Goal: Transaction & Acquisition: Purchase product/service

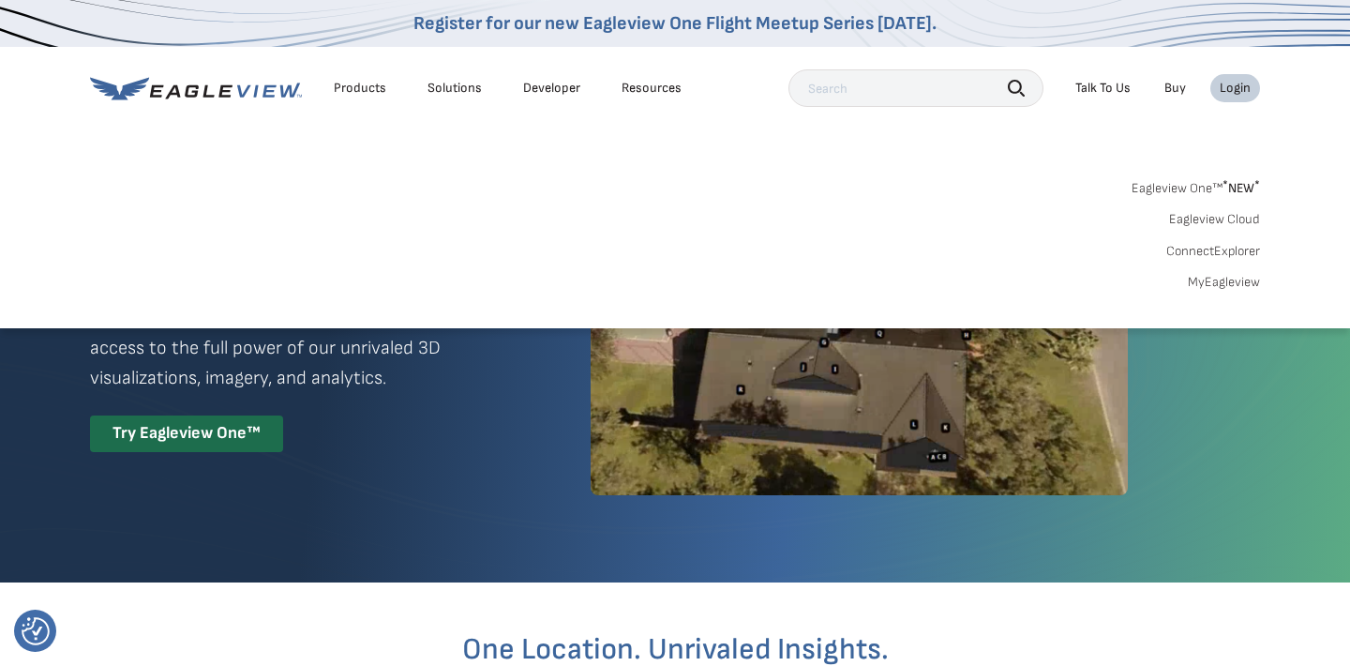
click at [1217, 290] on div "Search Products Our Product Areas Imagery 1-Inch GSD Aerial Imagery *" at bounding box center [675, 240] width 1350 height 176
click at [1232, 285] on link "MyEagleview" at bounding box center [1224, 282] width 72 height 17
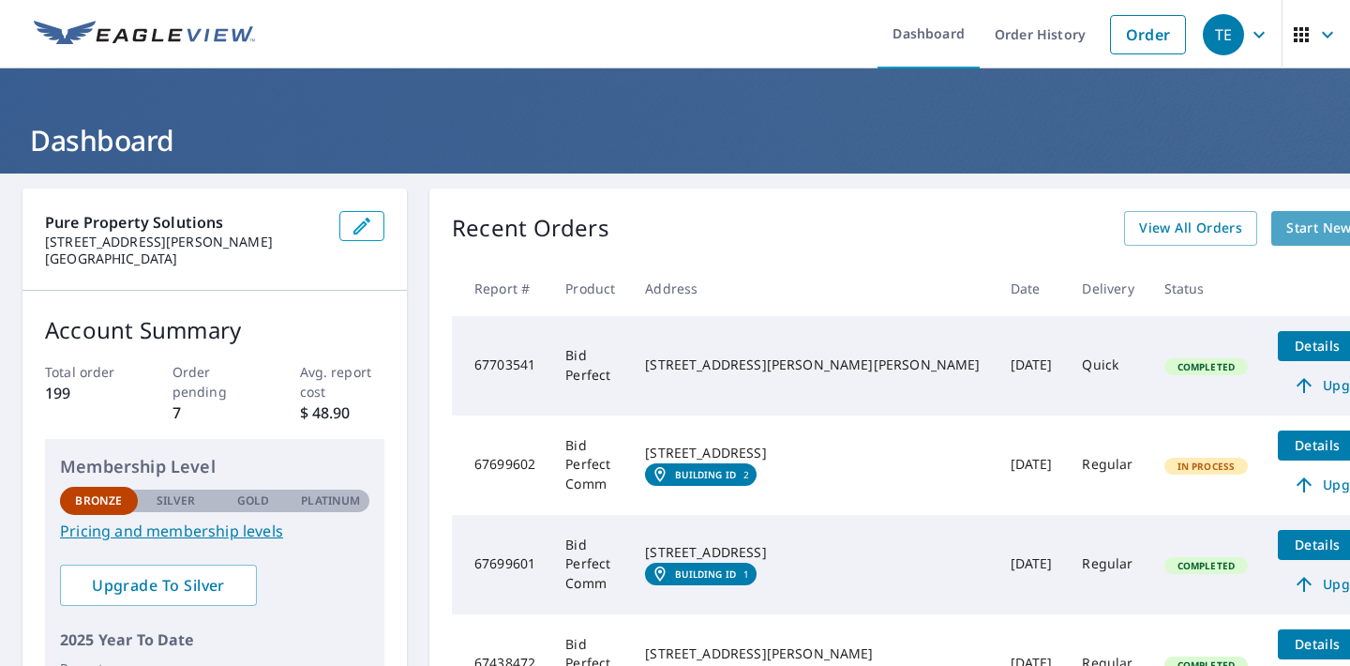
click at [1287, 229] on span "Start New Order" at bounding box center [1341, 228] width 109 height 23
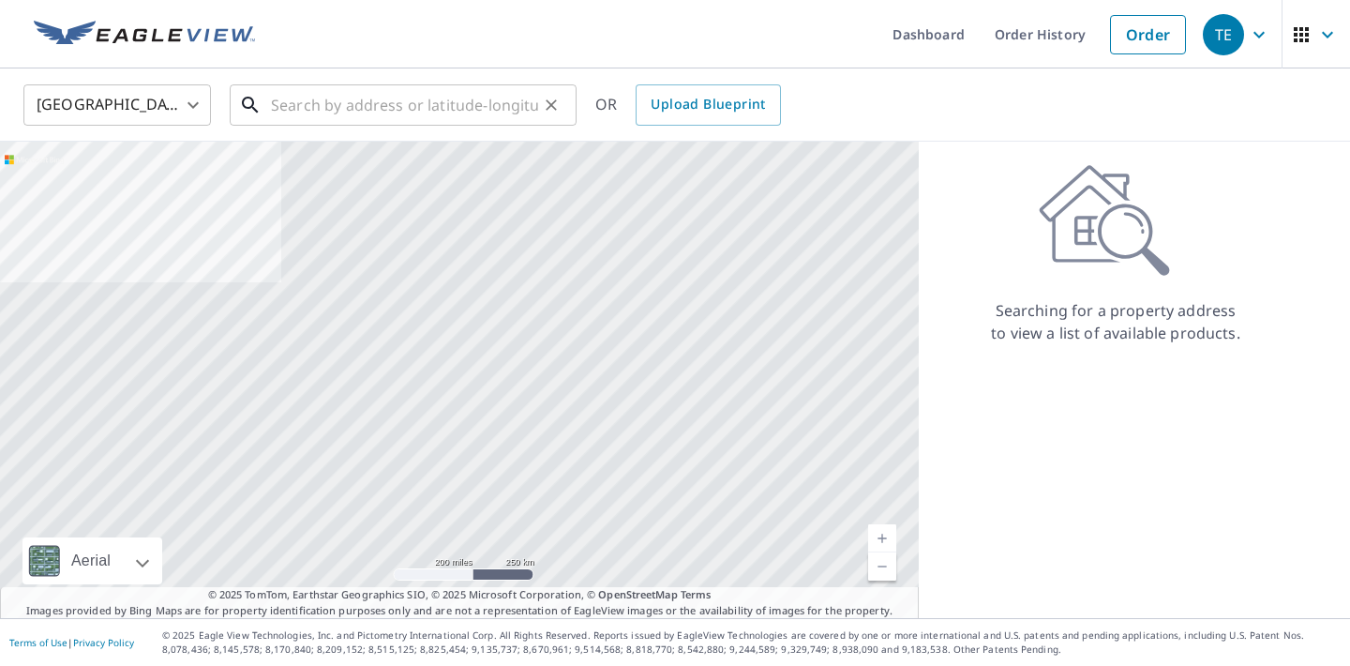
click at [437, 94] on input "text" at bounding box center [404, 105] width 267 height 53
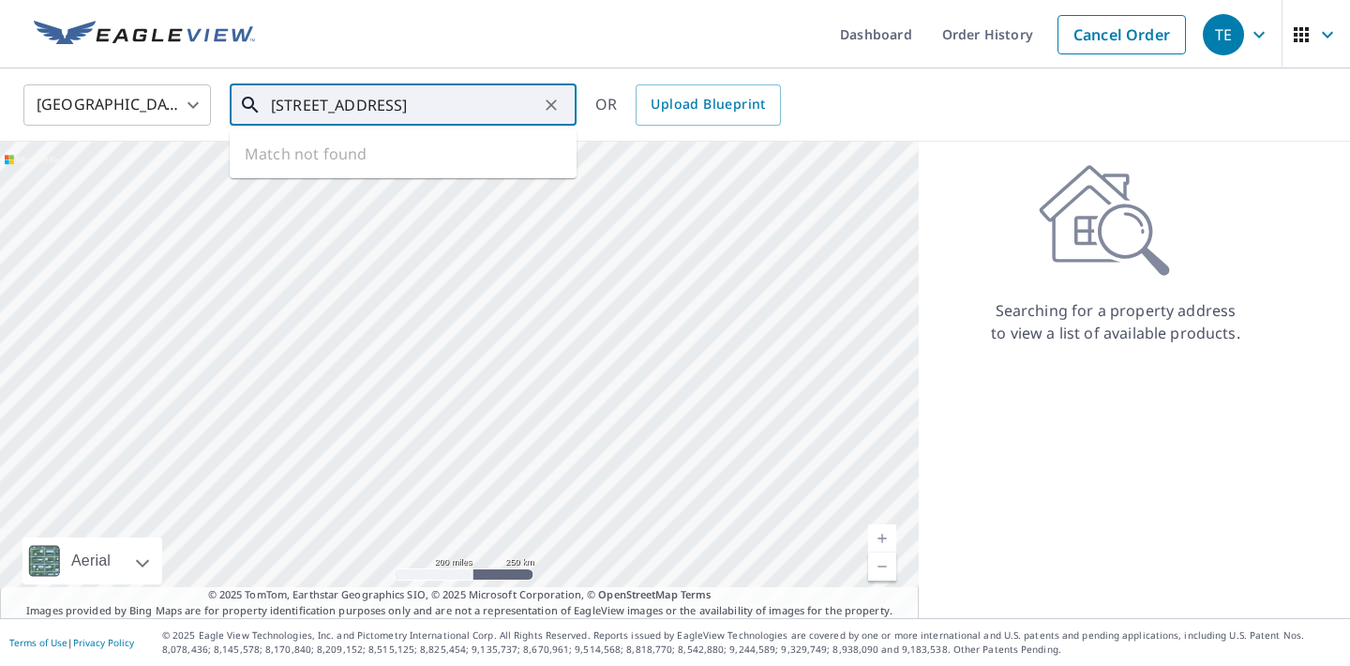
drag, startPoint x: 400, startPoint y: 109, endPoint x: 625, endPoint y: 33, distance: 236.6
click at [581, 85] on div "[GEOGRAPHIC_DATA] [GEOGRAPHIC_DATA] ​ 3522 Forest Oak Cincin ​ Match not found …" at bounding box center [668, 105] width 1318 height 44
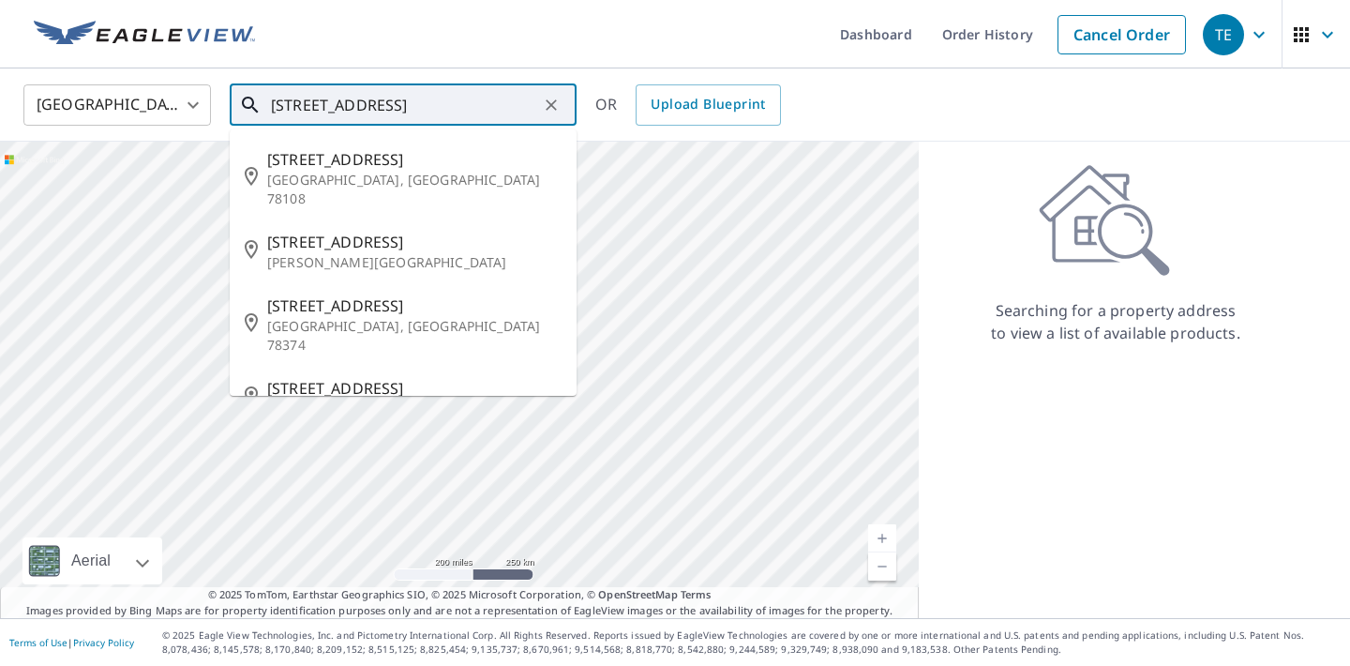
click at [308, 99] on input "[STREET_ADDRESS]" at bounding box center [404, 105] width 267 height 53
click at [478, 104] on input "3522-2528 [GEOGRAPHIC_DATA]" at bounding box center [404, 105] width 267 height 53
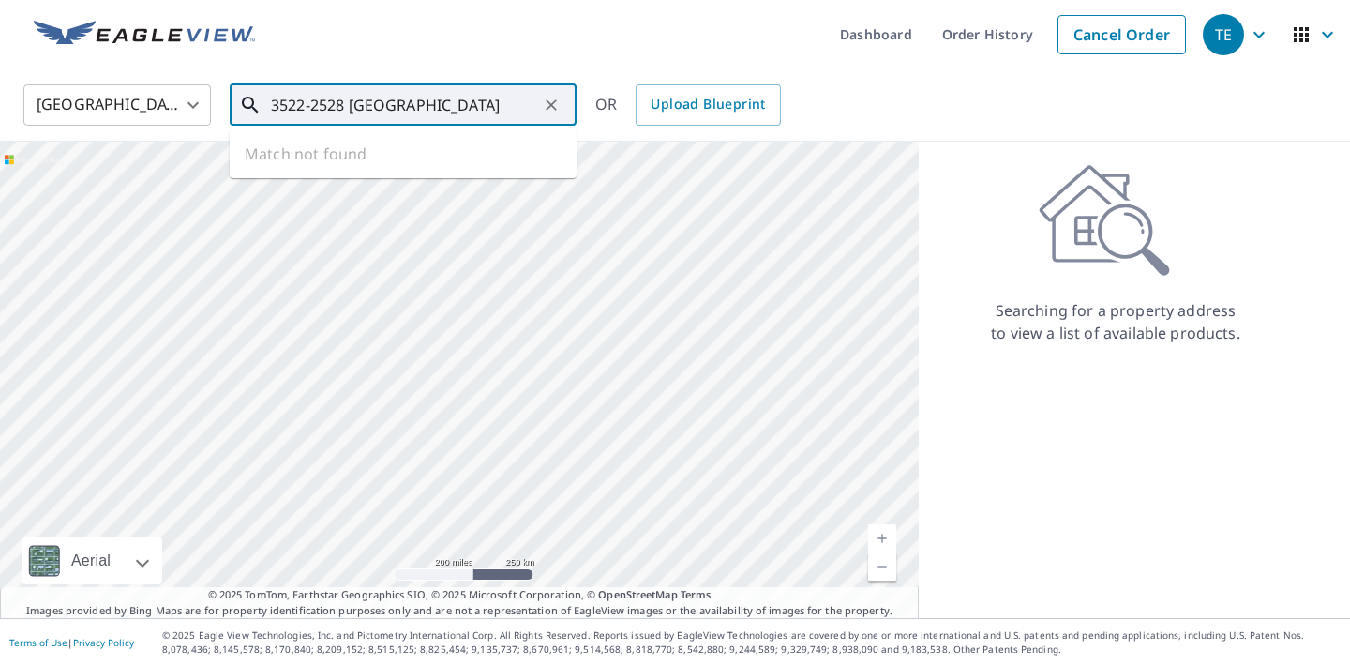
drag, startPoint x: 347, startPoint y: 107, endPoint x: 299, endPoint y: 110, distance: 47.9
click at [299, 110] on input "3522-2528 [GEOGRAPHIC_DATA]" at bounding box center [404, 105] width 267 height 53
click at [487, 99] on input "[STREET_ADDRESS][GEOGRAPHIC_DATA]" at bounding box center [404, 105] width 267 height 53
click at [305, 109] on input "[STREET_ADDRESS]" at bounding box center [404, 105] width 267 height 53
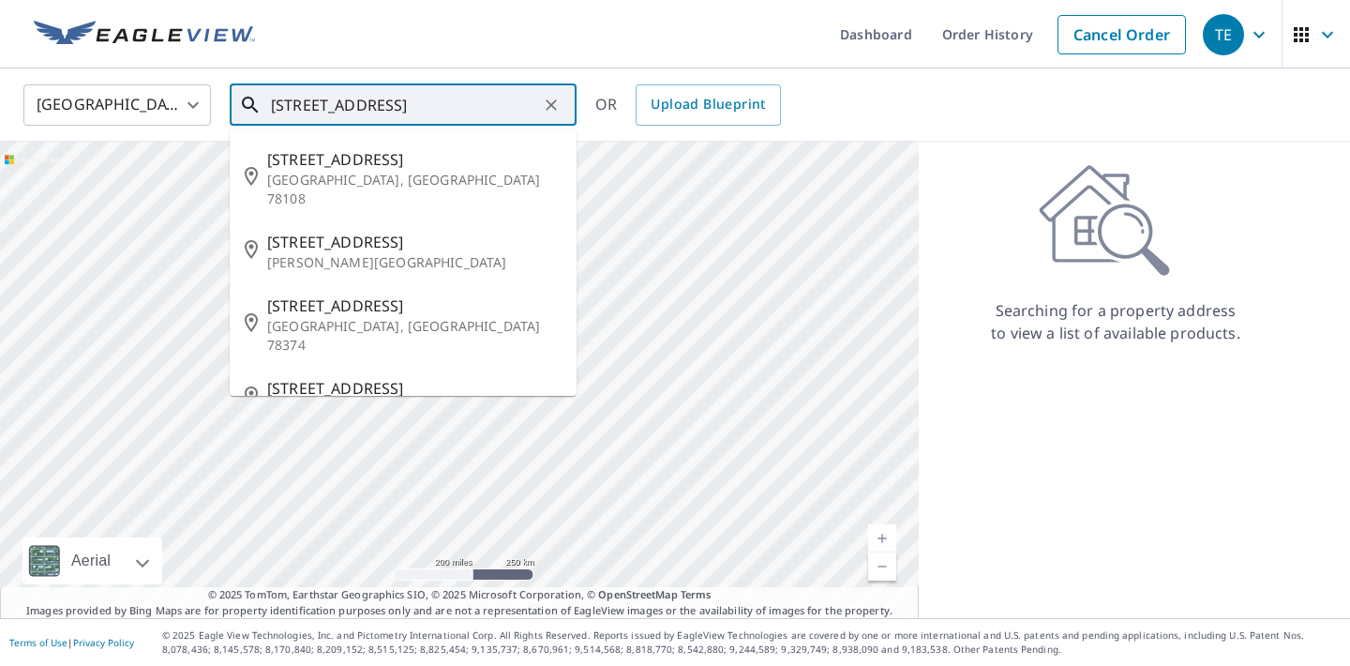
click at [425, 109] on input "[STREET_ADDRESS]" at bounding box center [404, 105] width 267 height 53
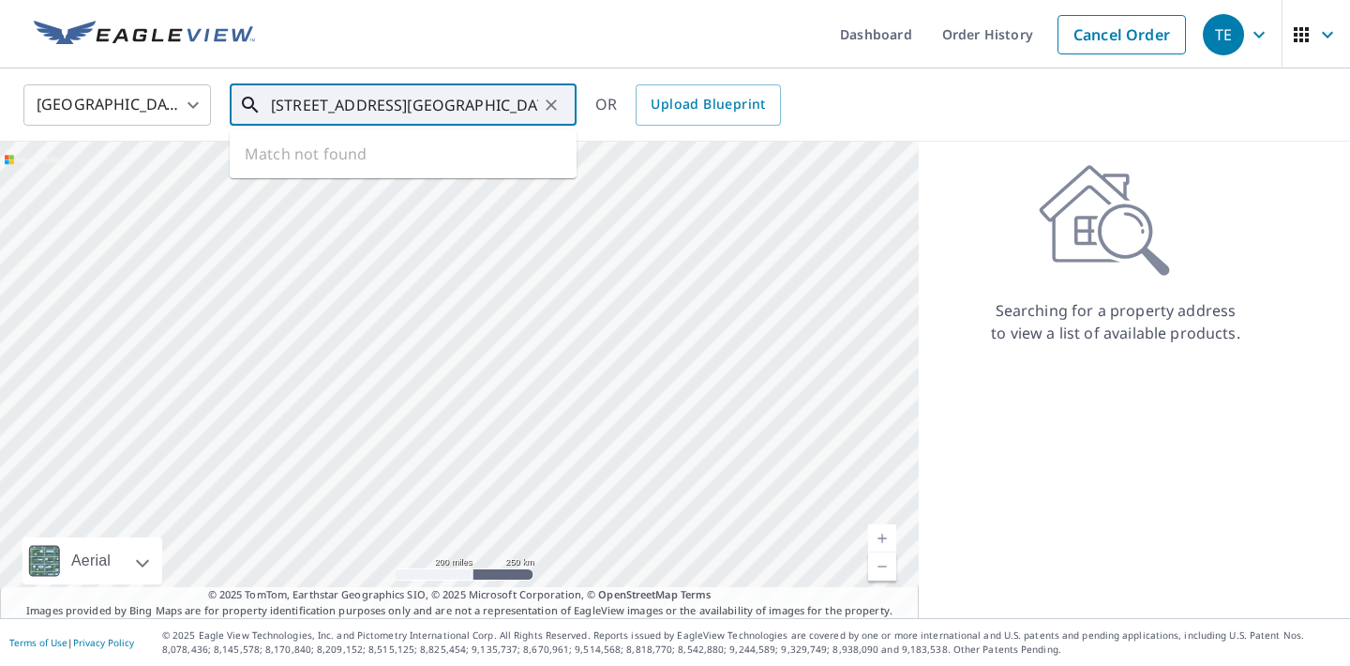
type input "[STREET_ADDRESS][GEOGRAPHIC_DATA]"
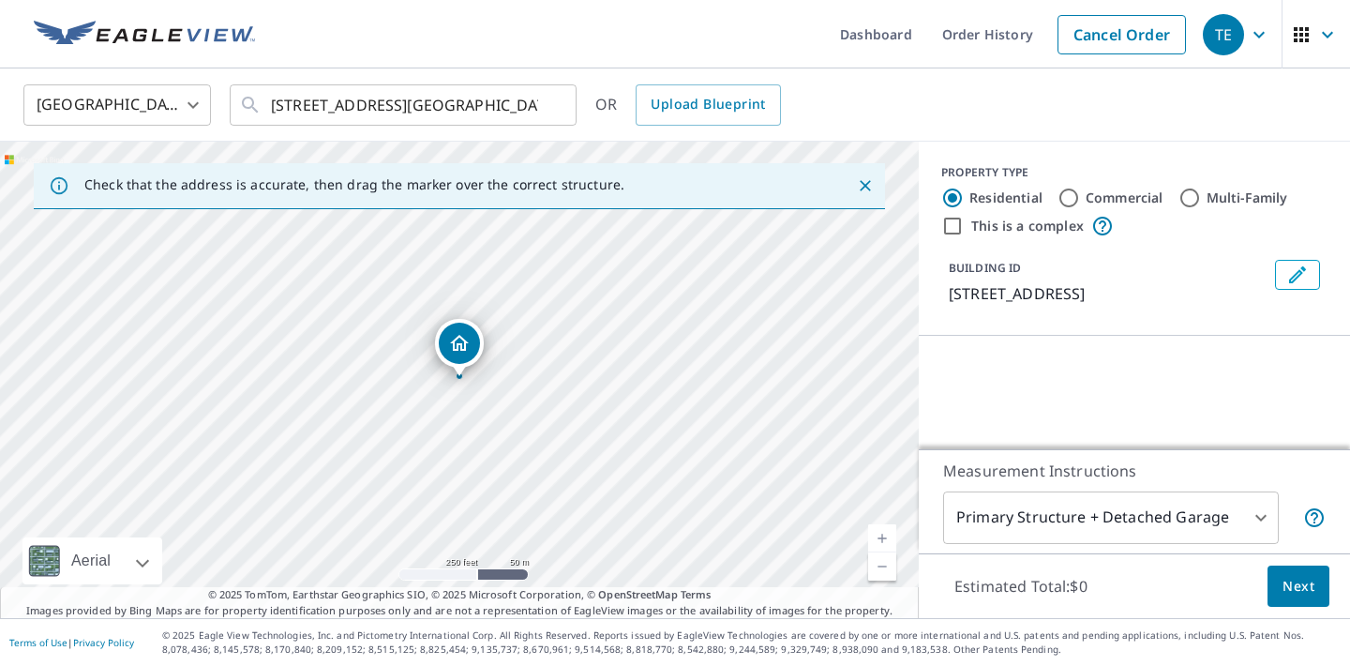
click at [897, 537] on div "[STREET_ADDRESS]" at bounding box center [459, 380] width 919 height 476
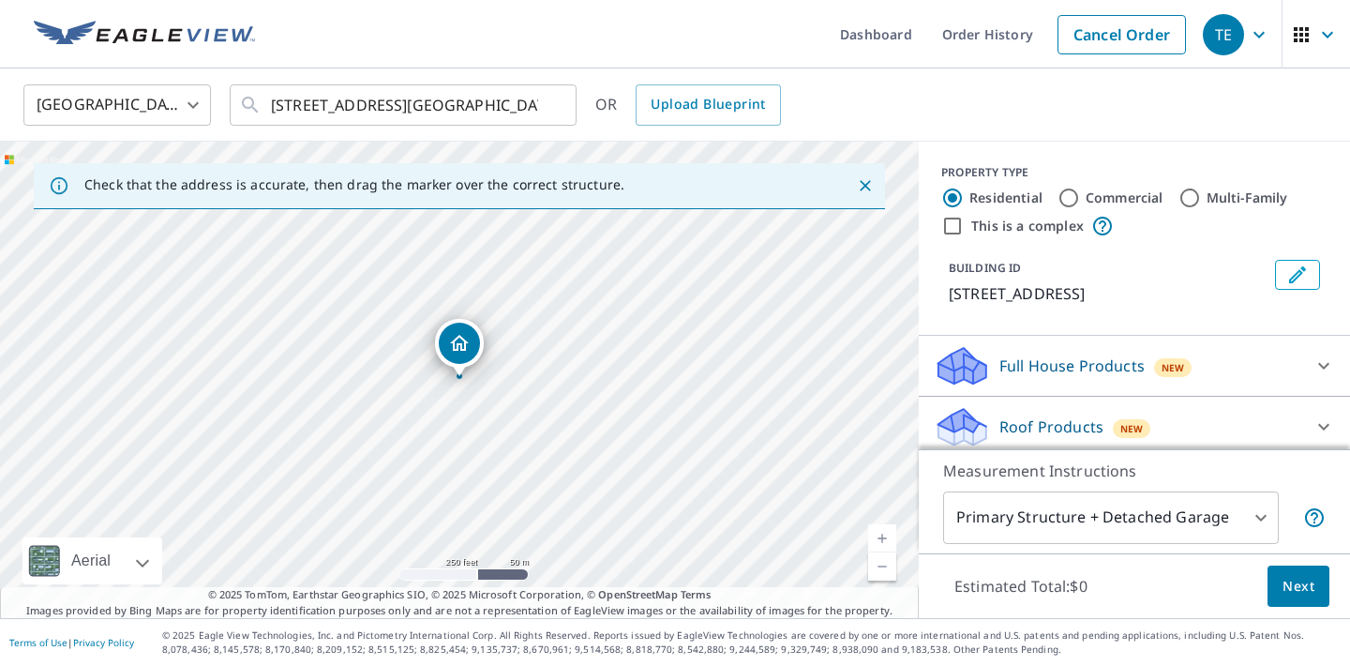
click at [897, 537] on div "[STREET_ADDRESS]" at bounding box center [459, 380] width 919 height 476
click at [880, 540] on link "Current Level 17, Zoom In" at bounding box center [882, 538] width 28 height 28
click at [880, 540] on link "Current Level 18, Zoom In" at bounding box center [882, 538] width 28 height 28
click at [880, 540] on link "Current Level 19, Zoom In" at bounding box center [882, 538] width 28 height 28
drag, startPoint x: 476, startPoint y: 342, endPoint x: 428, endPoint y: 332, distance: 49.8
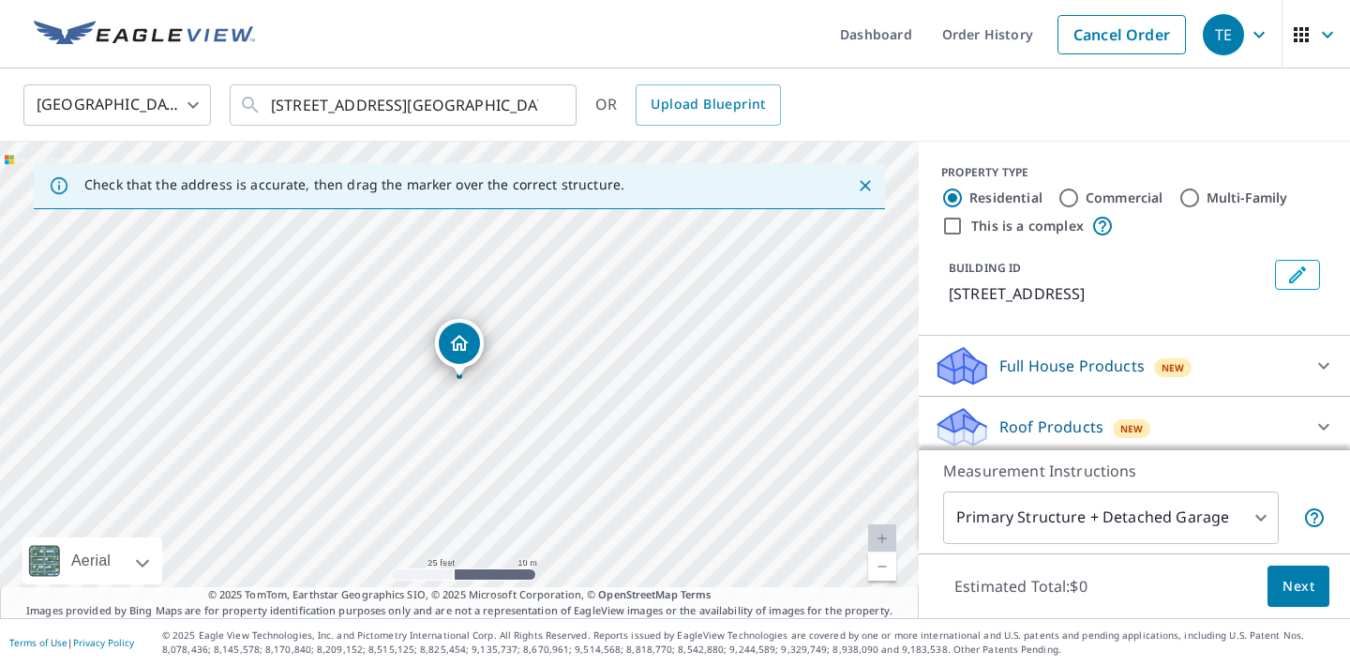
click at [964, 219] on div "This is a complex" at bounding box center [1134, 226] width 386 height 23
click at [960, 220] on input "This is a complex" at bounding box center [952, 226] width 23 height 23
checkbox input "true"
radio input "false"
radio input "true"
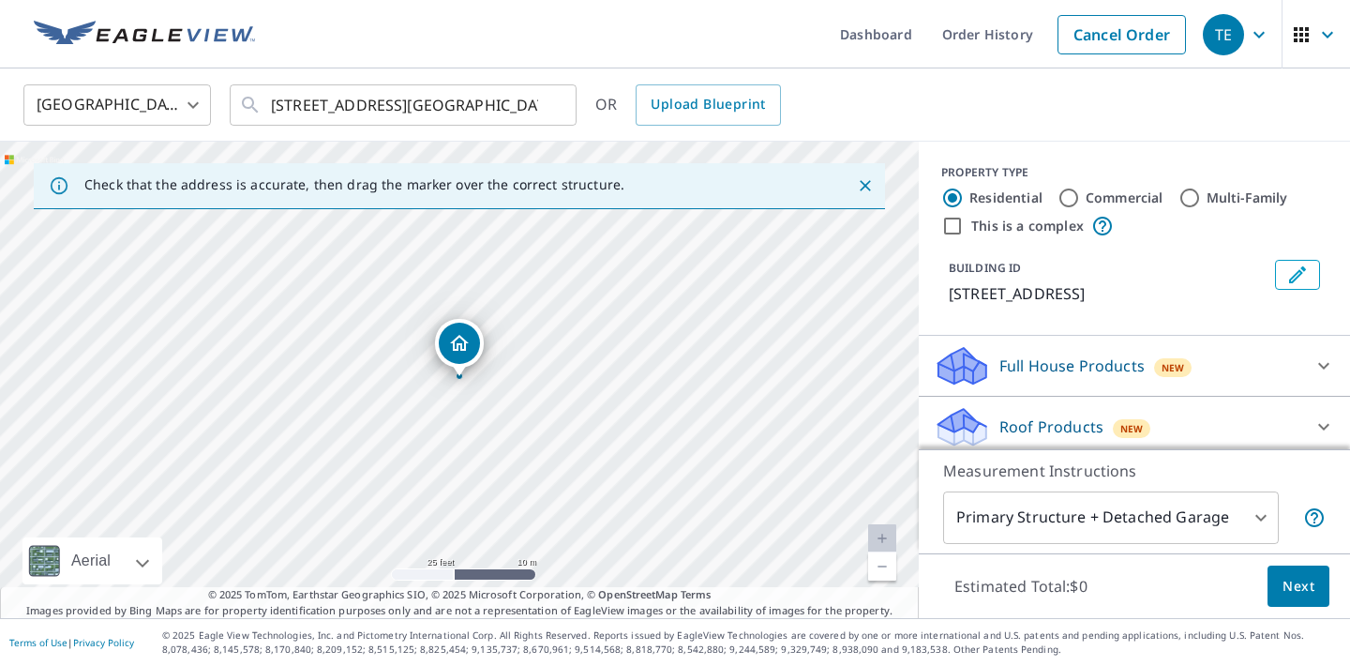
type input "4"
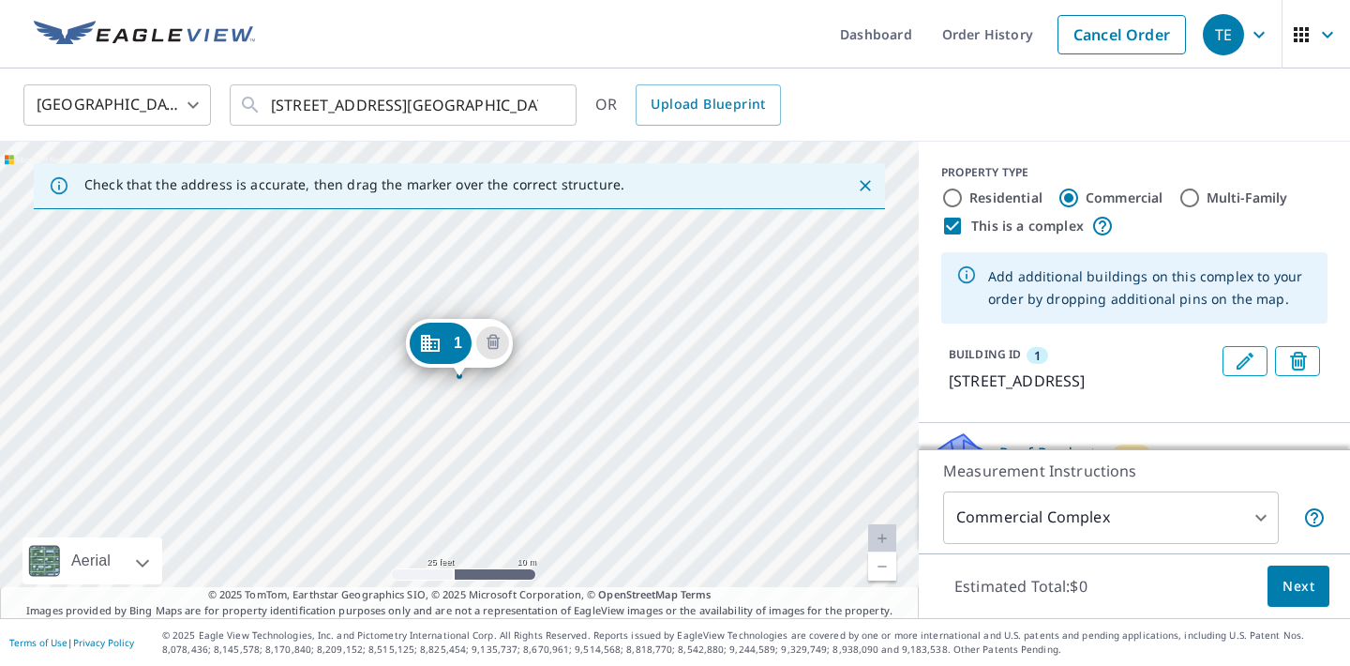
click at [1197, 196] on input "Multi-Family" at bounding box center [1190, 198] width 23 height 23
radio input "true"
type input "2"
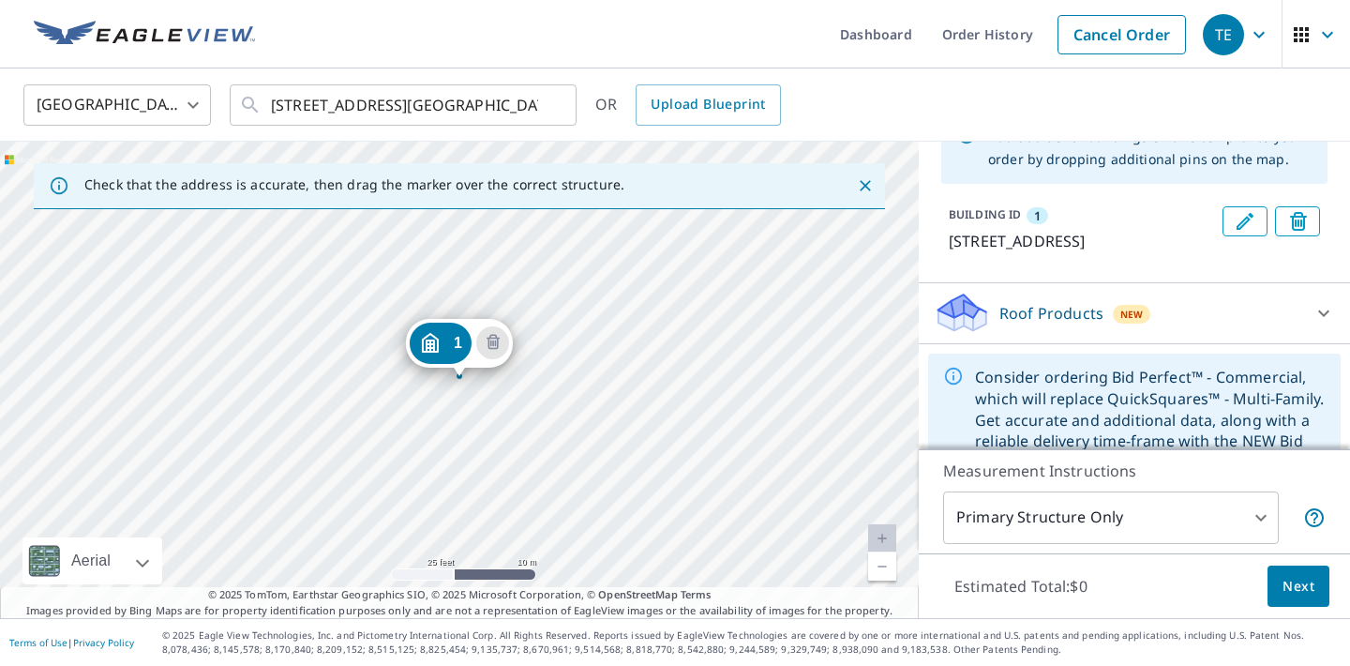
scroll to position [210, 0]
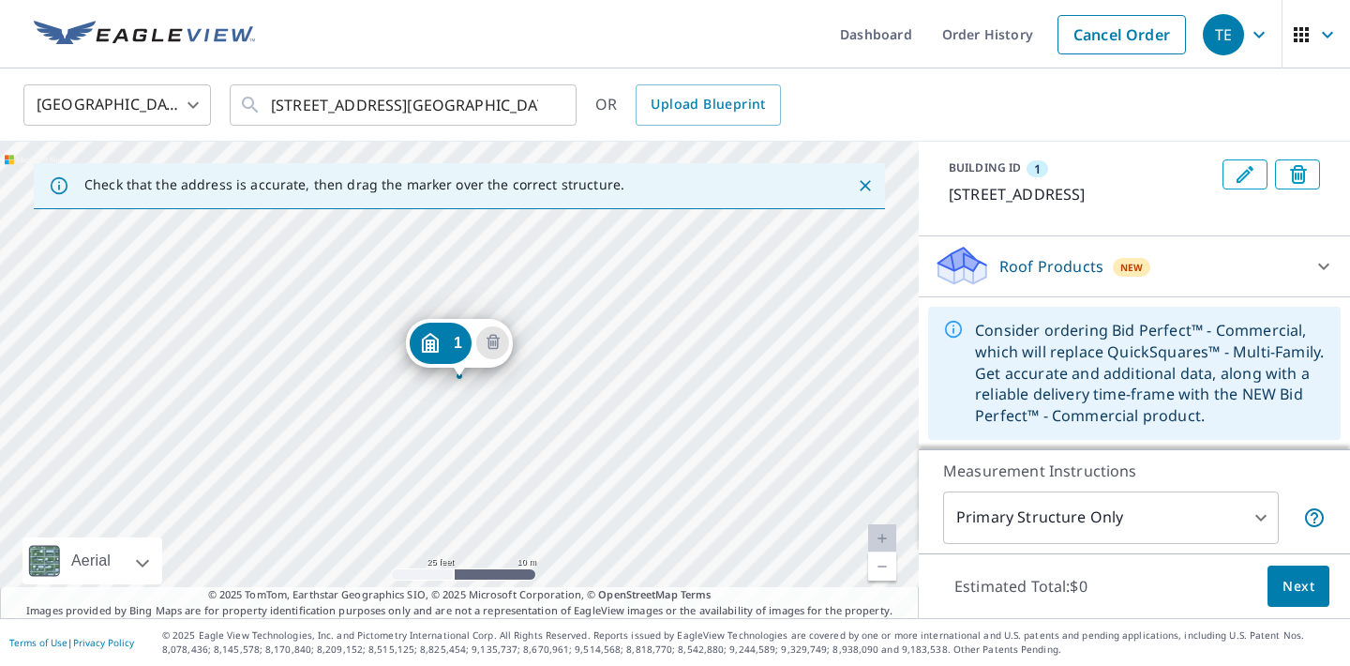
click at [1313, 282] on div at bounding box center [1324, 266] width 45 height 45
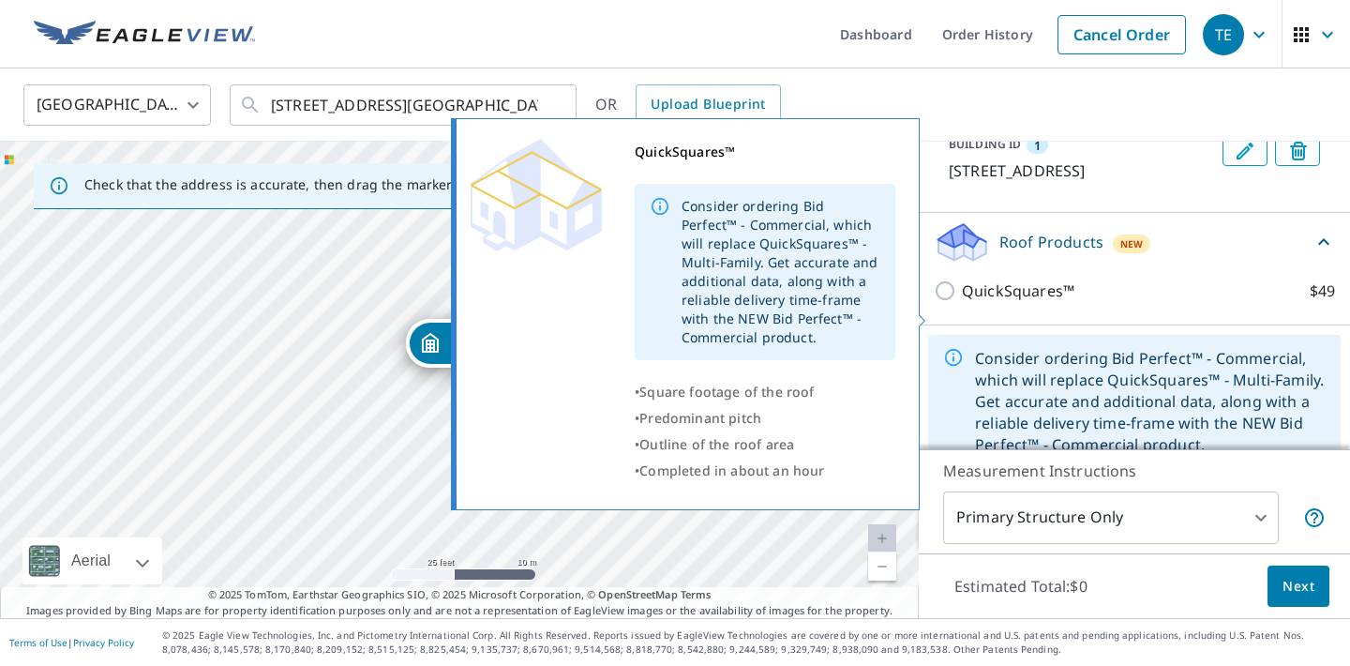
click at [945, 302] on input "QuickSquares™ $49" at bounding box center [948, 290] width 28 height 23
checkbox input "true"
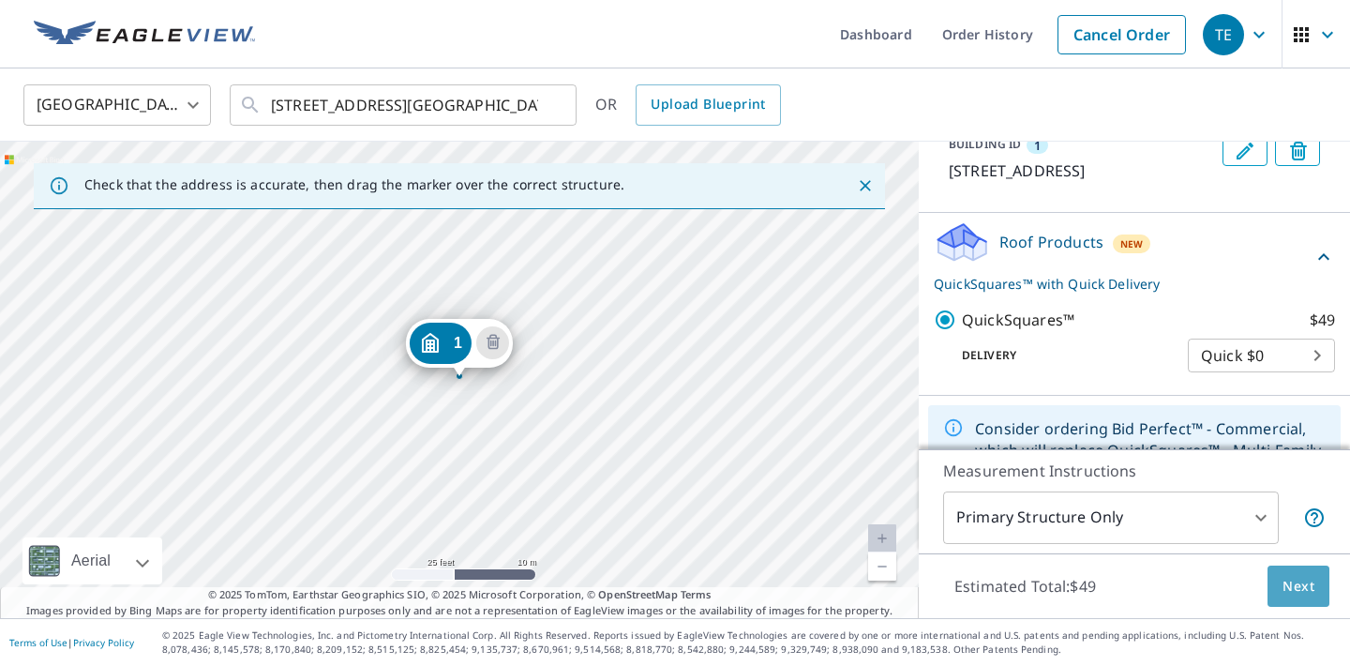
click at [1301, 587] on span "Next" at bounding box center [1299, 586] width 32 height 23
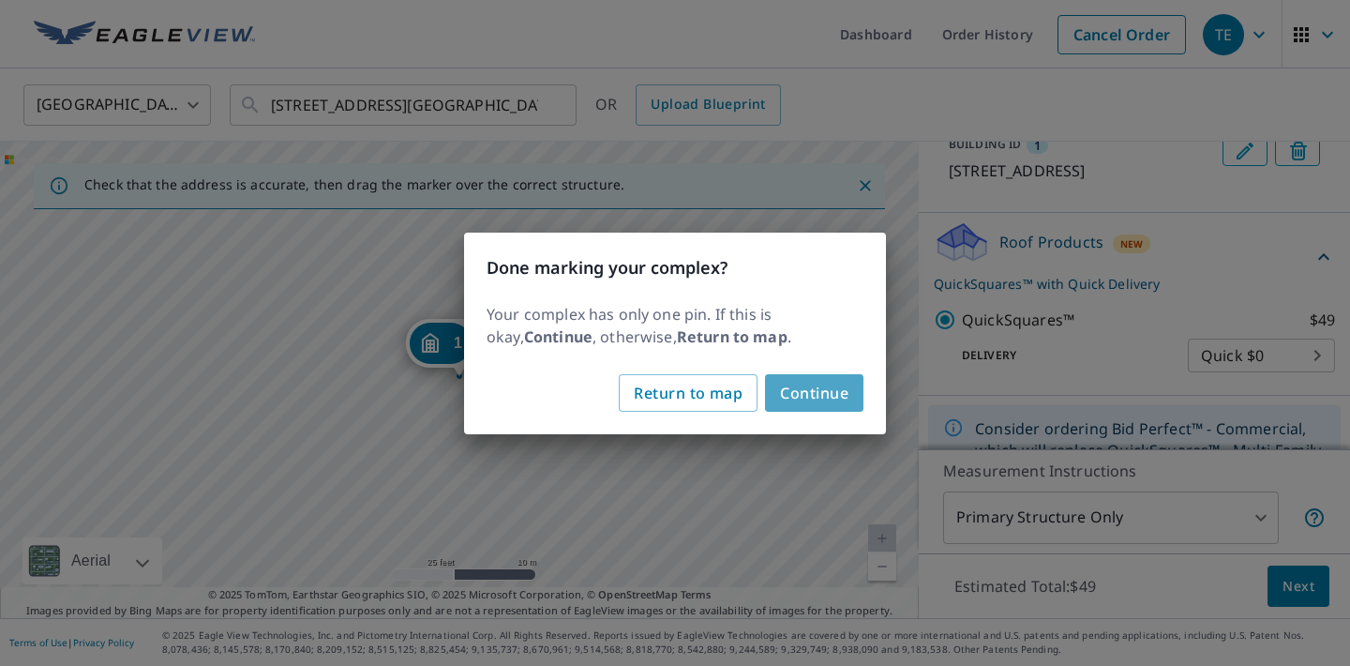
click at [816, 404] on span "Continue" at bounding box center [814, 393] width 68 height 26
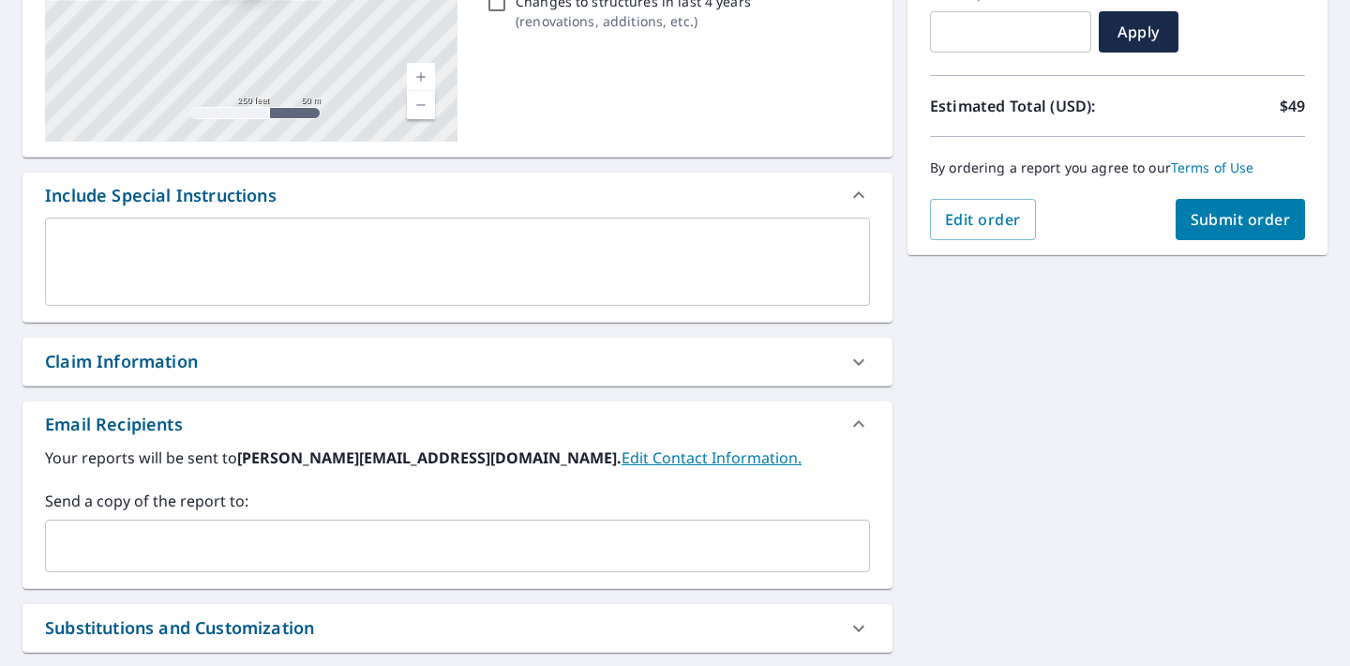
scroll to position [354, 0]
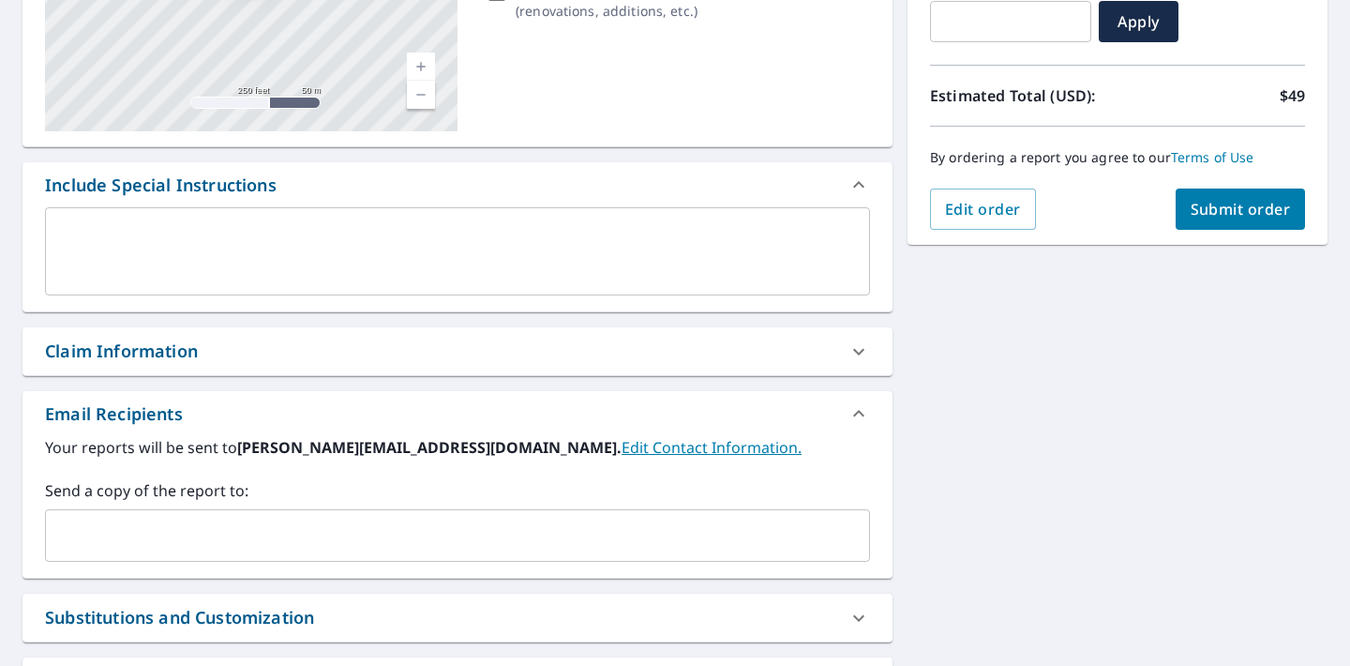
click at [338, 538] on input "text" at bounding box center [443, 536] width 780 height 36
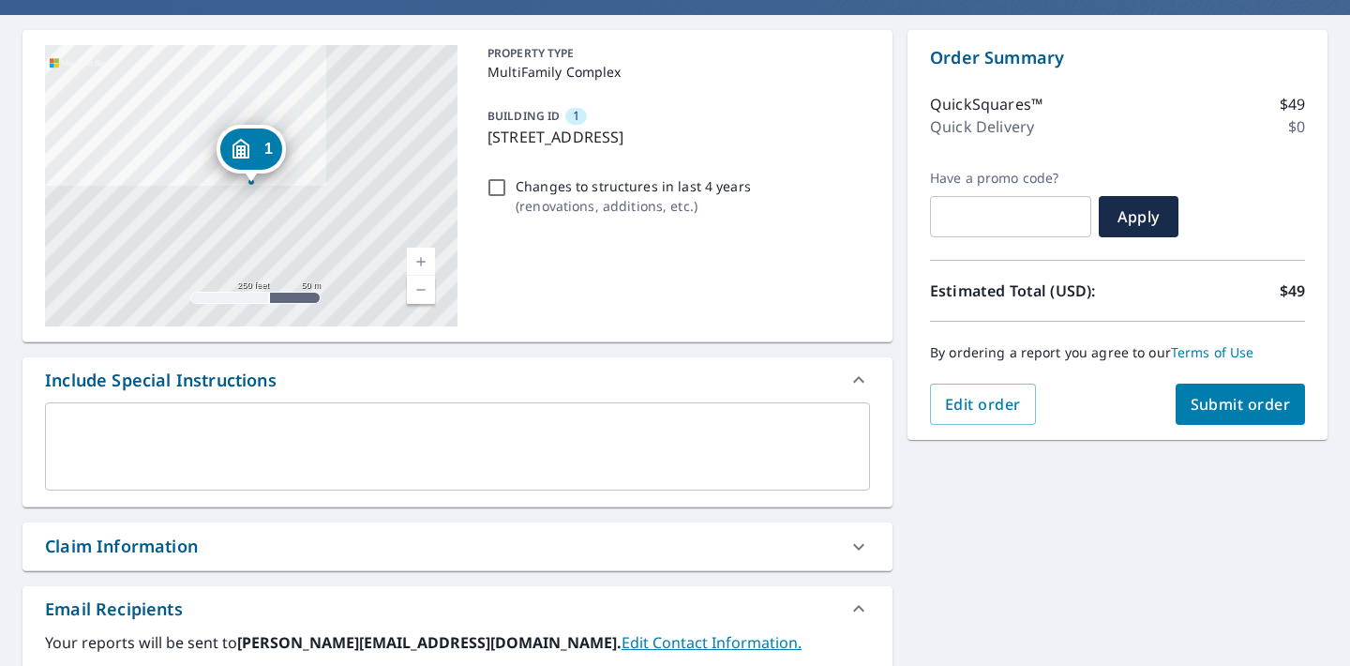
scroll to position [143, 0]
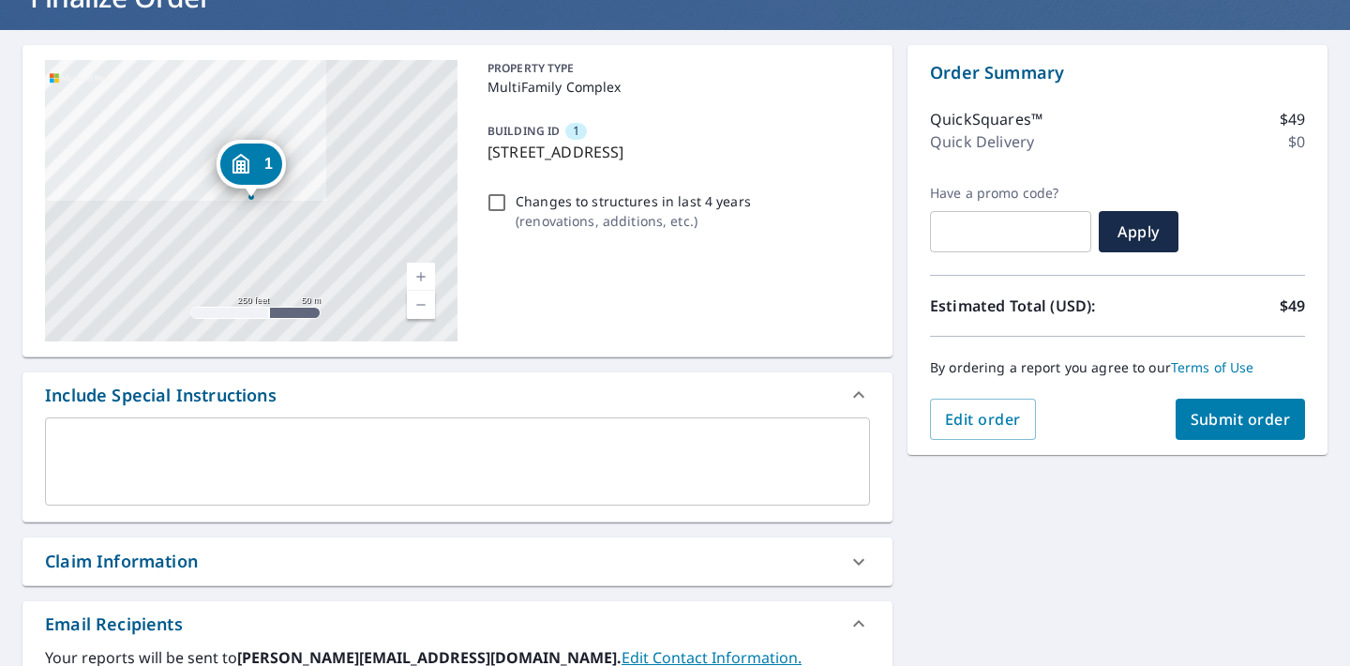
type input "[PERSON_NAME][EMAIL_ADDRESS][DOMAIN_NAME]"
click at [1284, 410] on span "Submit order" at bounding box center [1241, 419] width 100 height 21
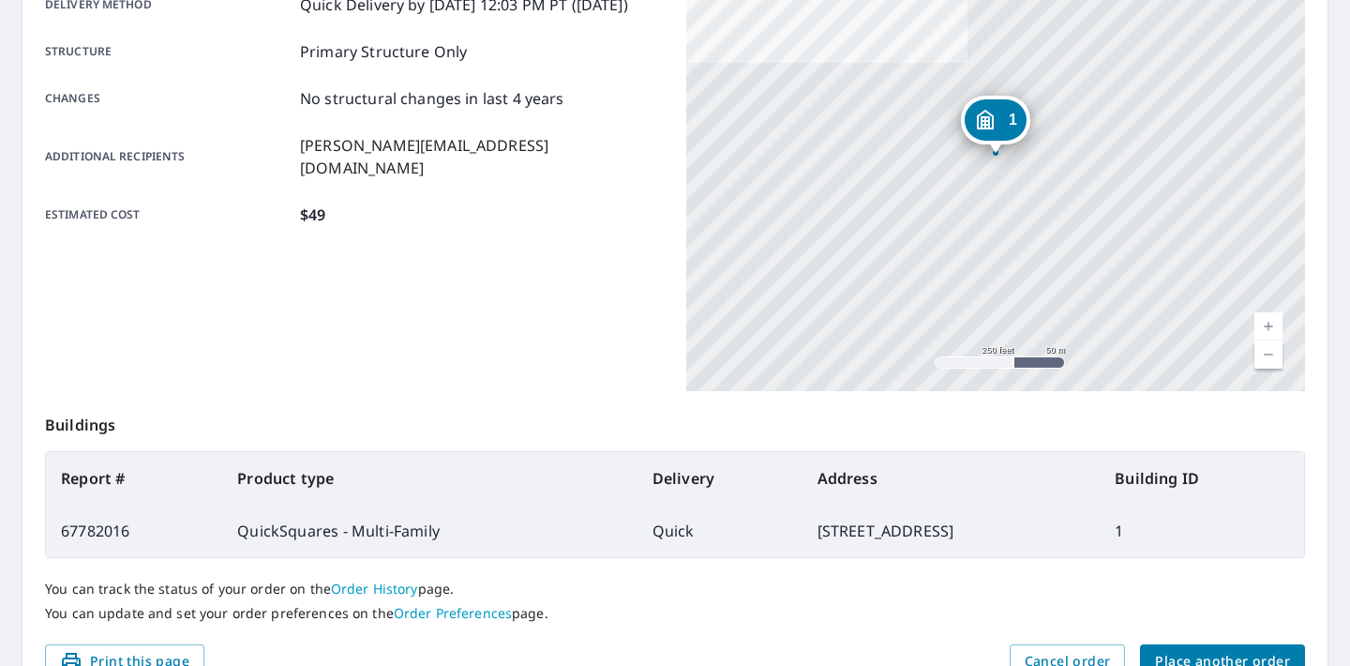
scroll to position [437, 0]
